Goal: Information Seeking & Learning: Learn about a topic

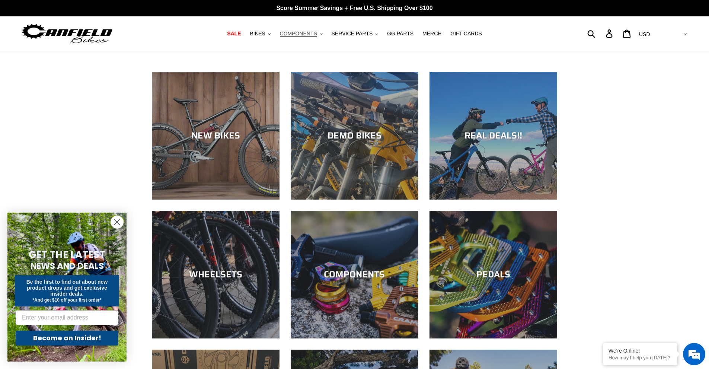
click at [303, 34] on span "COMPONENTS" at bounding box center [298, 34] width 37 height 6
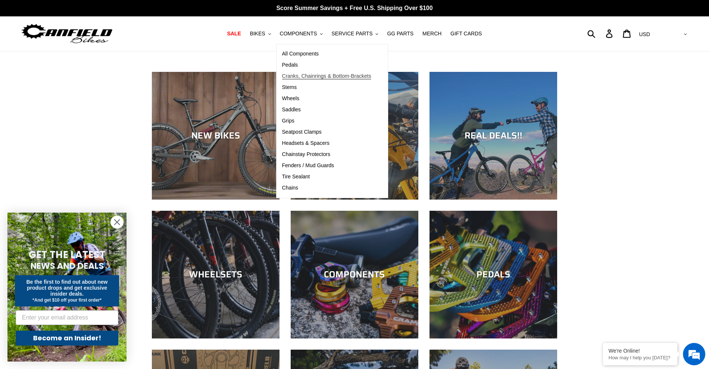
click at [322, 76] on span "Cranks, Chainrings & Bottom-Brackets" at bounding box center [326, 76] width 89 height 6
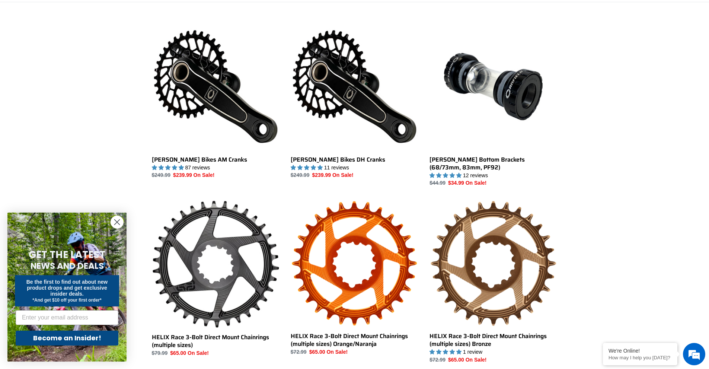
scroll to position [224, 0]
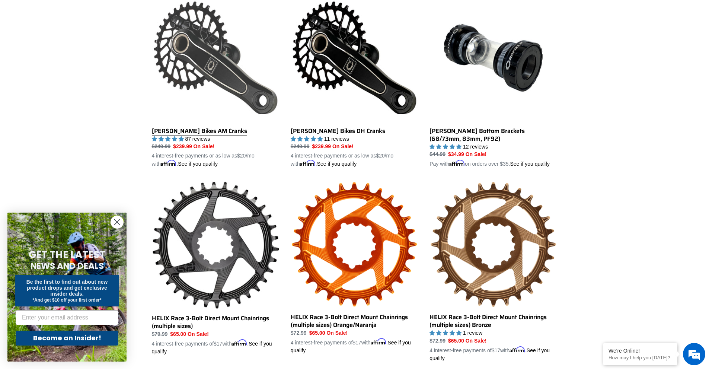
click at [212, 81] on link "Canfield Bikes AM Cranks" at bounding box center [216, 81] width 128 height 174
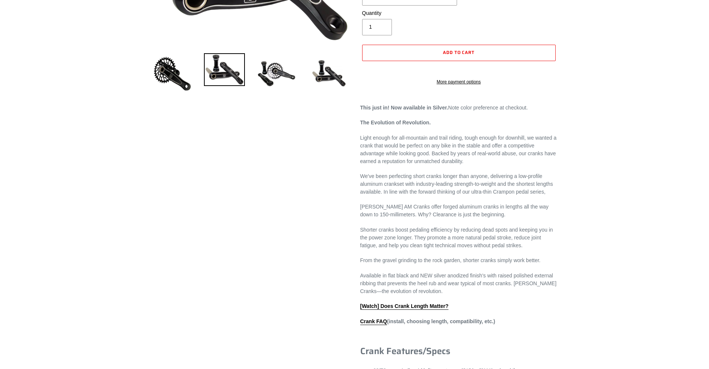
select select "highest-rating"
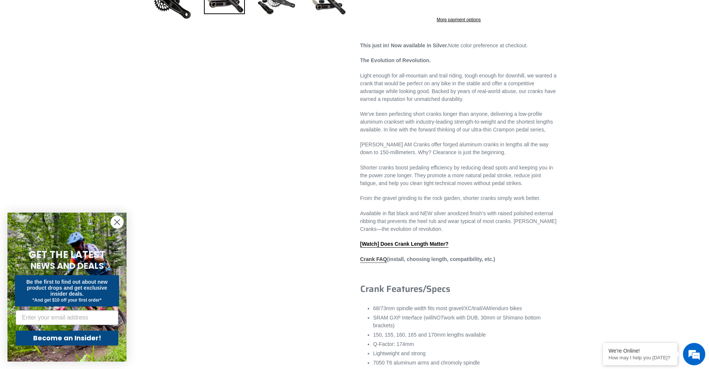
scroll to position [258, 0]
click at [378, 261] on link "Crank FAQ" at bounding box center [373, 258] width 27 height 7
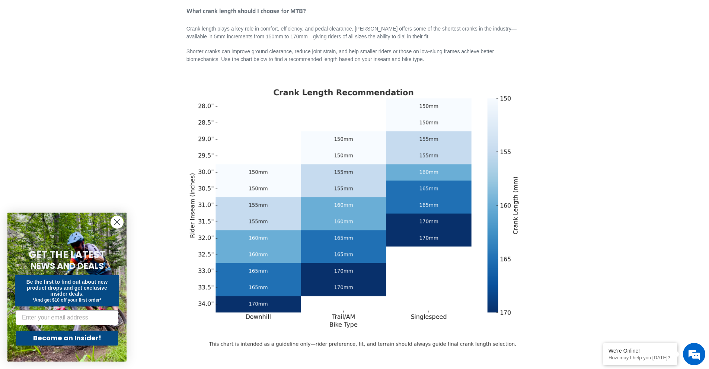
scroll to position [149, 0]
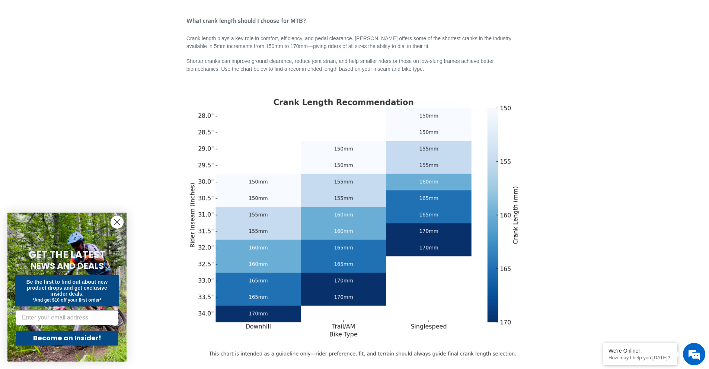
click at [121, 219] on circle "Close dialog" at bounding box center [117, 222] width 12 height 12
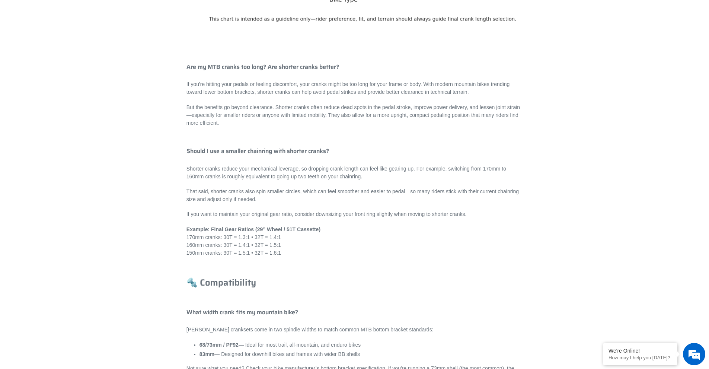
scroll to position [485, 0]
